Goal: Task Accomplishment & Management: Manage account settings

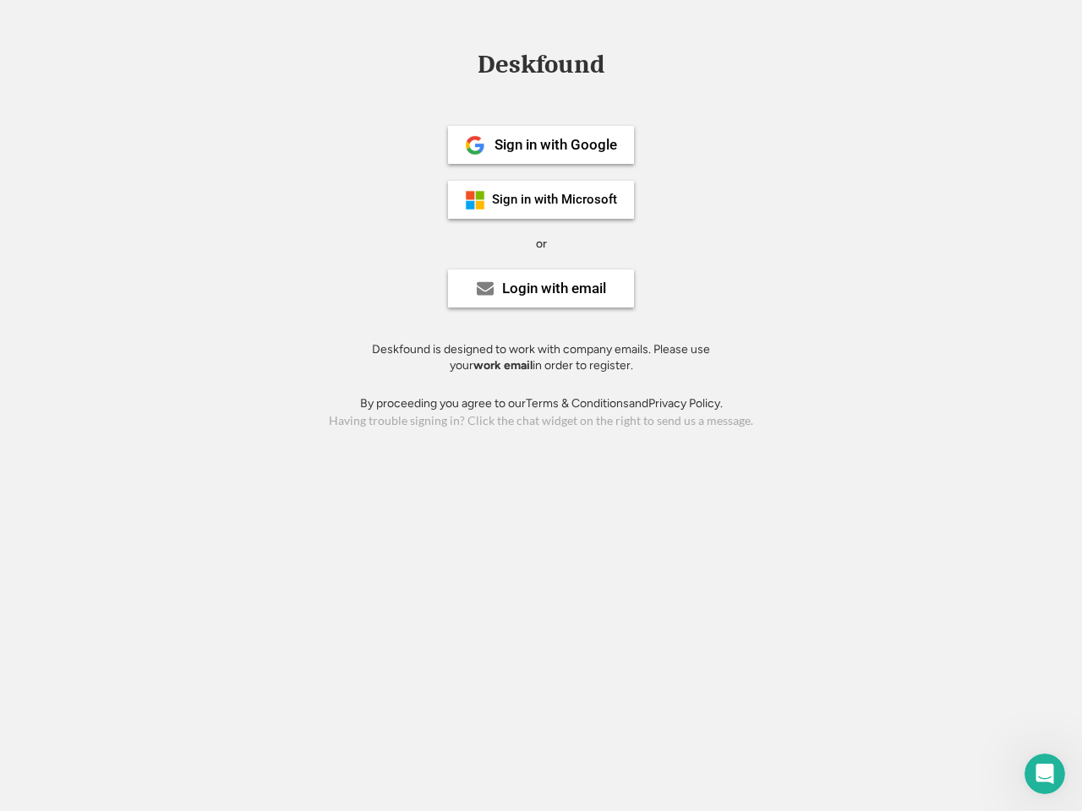
click at [541, 242] on div "or" at bounding box center [541, 244] width 11 height 17
click at [541, 68] on div "Deskfound" at bounding box center [541, 65] width 144 height 26
click at [462, 63] on div "Deskfound" at bounding box center [541, 68] width 1082 height 32
click at [541, 68] on div "Deskfound" at bounding box center [541, 65] width 144 height 26
click at [541, 243] on div "or" at bounding box center [541, 244] width 11 height 17
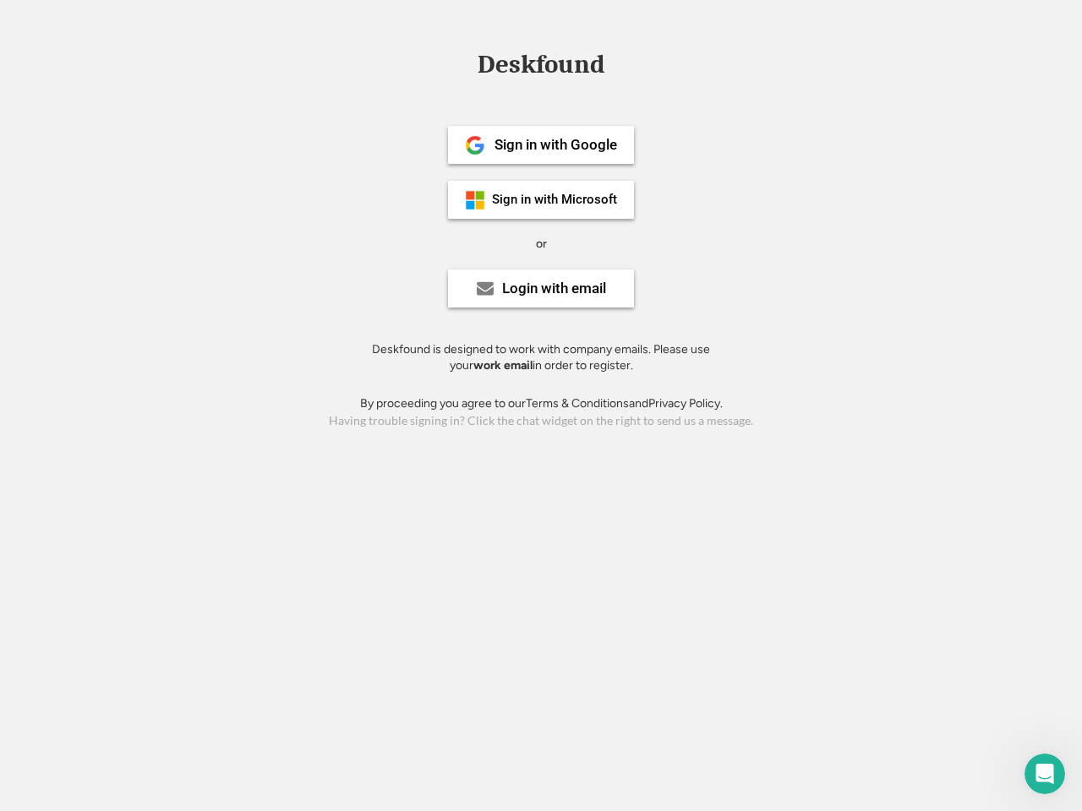
click at [541, 144] on div "Sign in with Google" at bounding box center [555, 145] width 123 height 14
click at [555, 144] on div "Sign in with Google" at bounding box center [555, 145] width 123 height 14
click at [475, 145] on img at bounding box center [475, 145] width 20 height 20
click at [541, 199] on div "Sign in with Microsoft" at bounding box center [554, 199] width 125 height 13
click at [555, 199] on div "Sign in with Microsoft" at bounding box center [554, 199] width 125 height 13
